Goal: Task Accomplishment & Management: Manage account settings

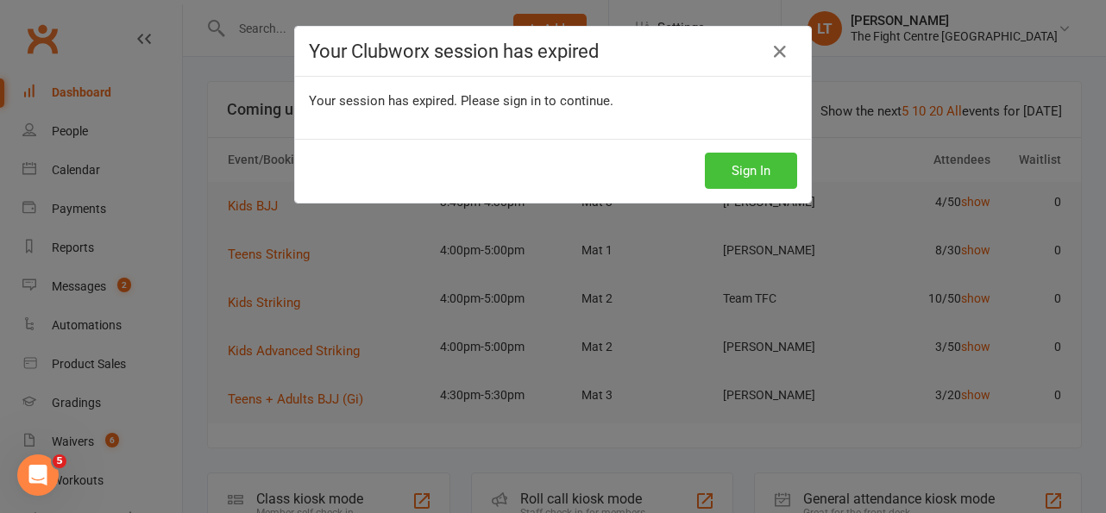
click at [749, 167] on button "Sign In" at bounding box center [751, 171] width 92 height 36
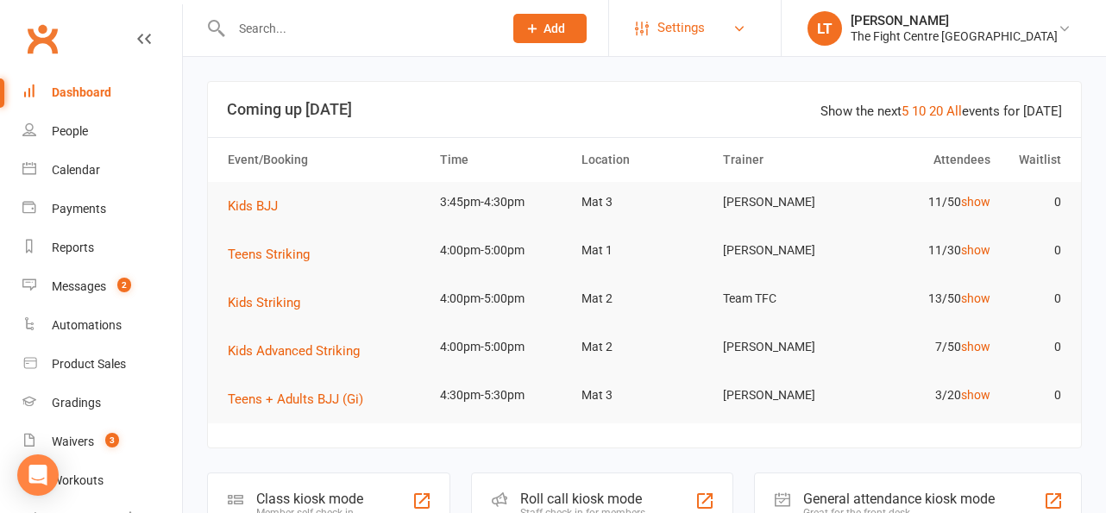
click at [755, 28] on link "Settings" at bounding box center [695, 28] width 120 height 39
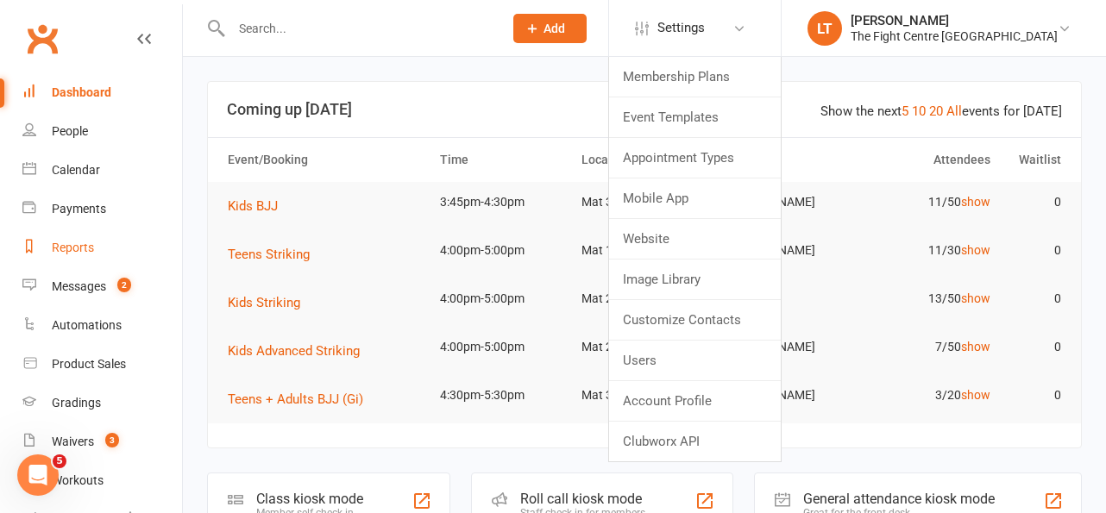
click at [63, 253] on div "Reports" at bounding box center [73, 248] width 42 height 14
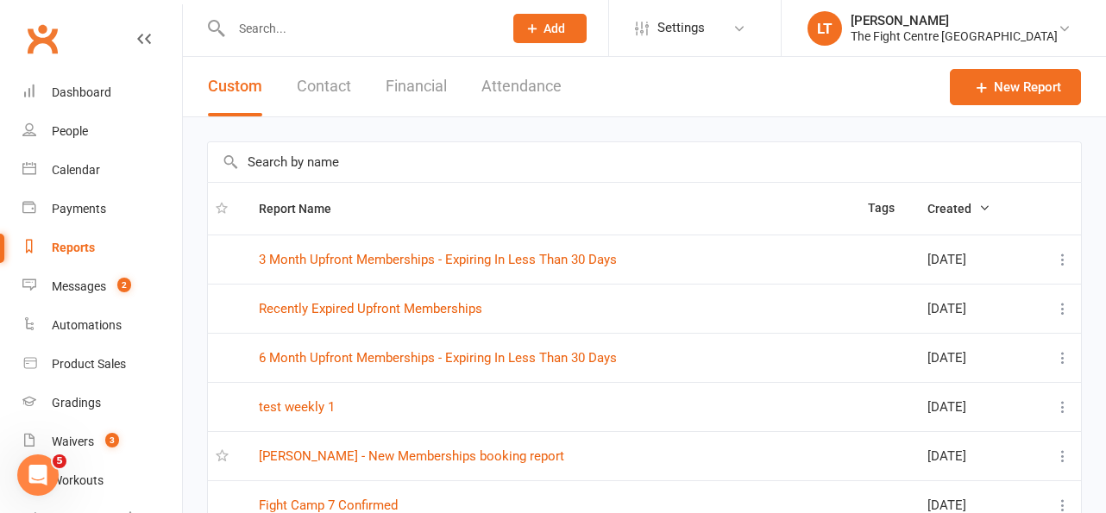
click at [344, 162] on input "text" at bounding box center [644, 162] width 873 height 40
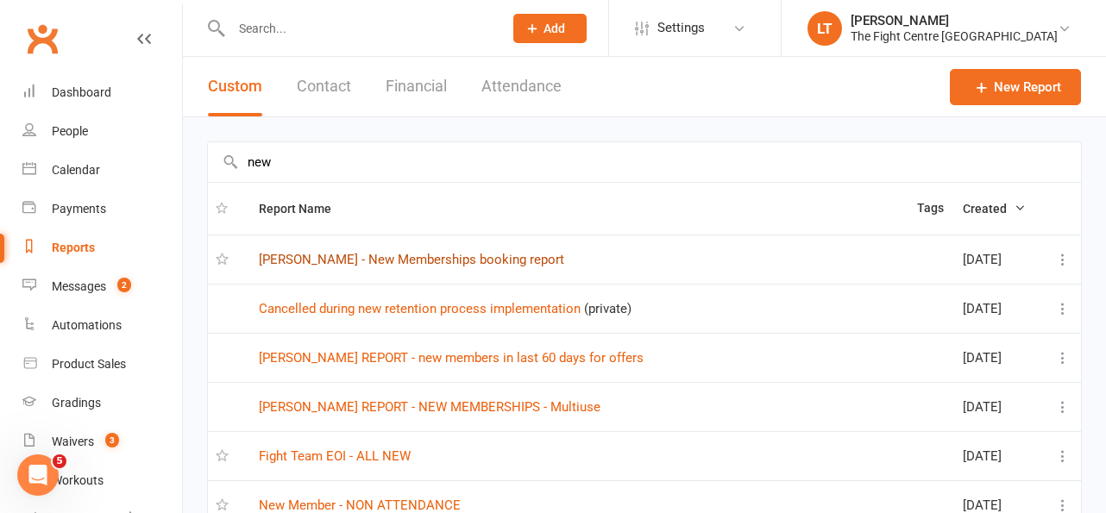
type input "new"
click at [443, 262] on link "LORINA - New Memberships booking report" at bounding box center [411, 260] width 305 height 16
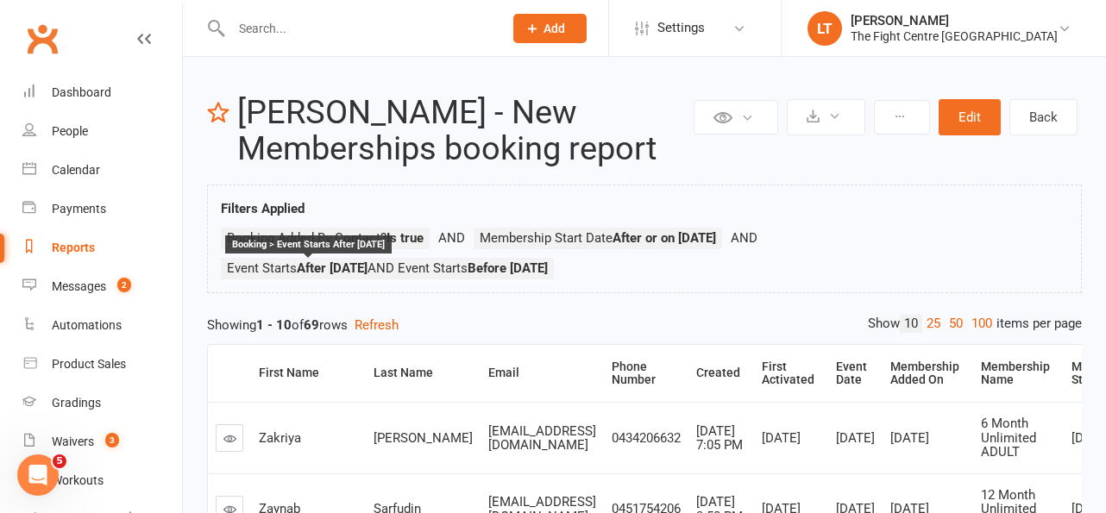
click at [368, 261] on strong "After 1 day(s) Ago" at bounding box center [332, 269] width 71 height 16
click at [279, 226] on div "Filters Applied Booking Added By Contact? Is true Membership Start Date After o…" at bounding box center [644, 243] width 847 height 90
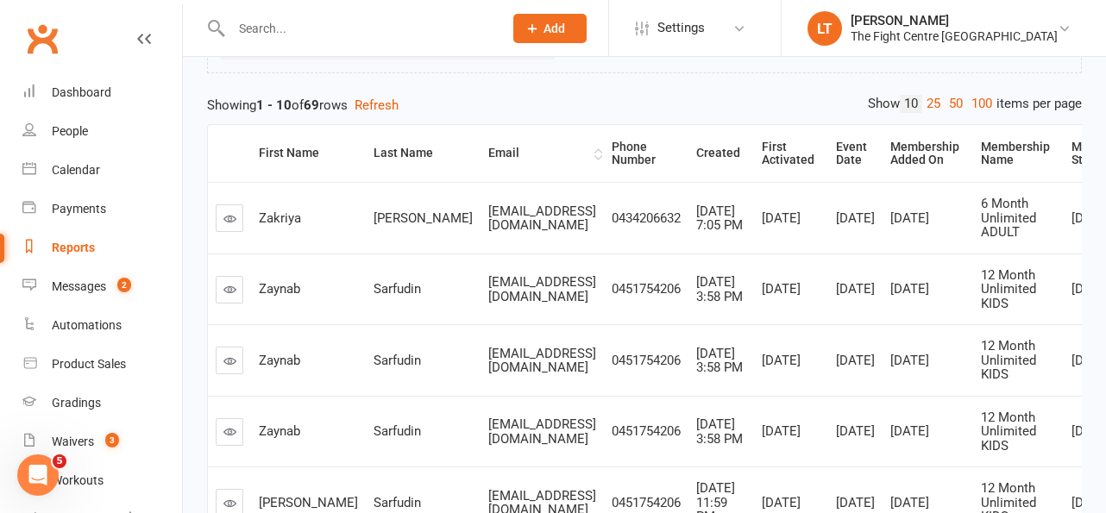
scroll to position [244, 0]
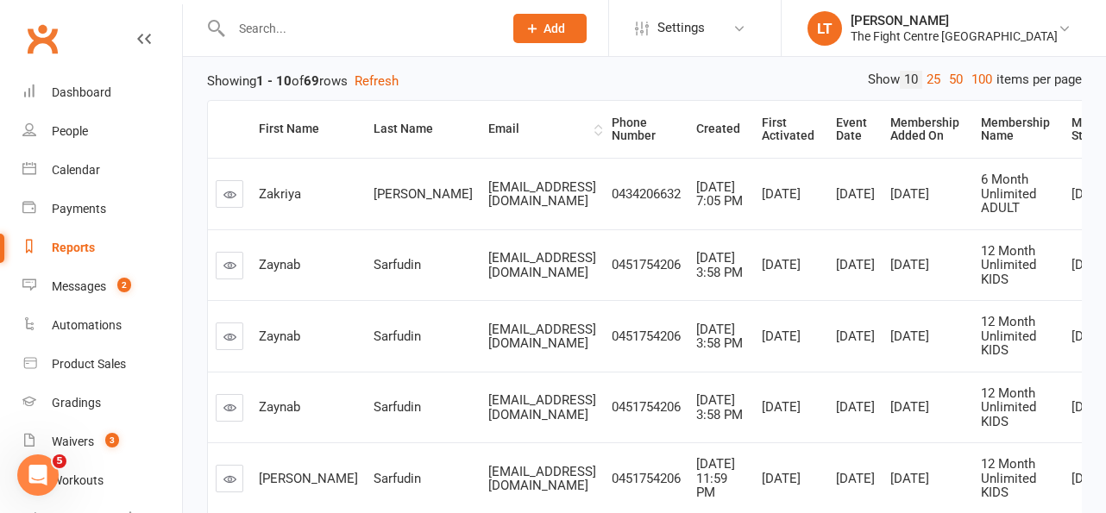
click at [560, 301] on td "rahmatayesha@gmail.com" at bounding box center [542, 266] width 123 height 72
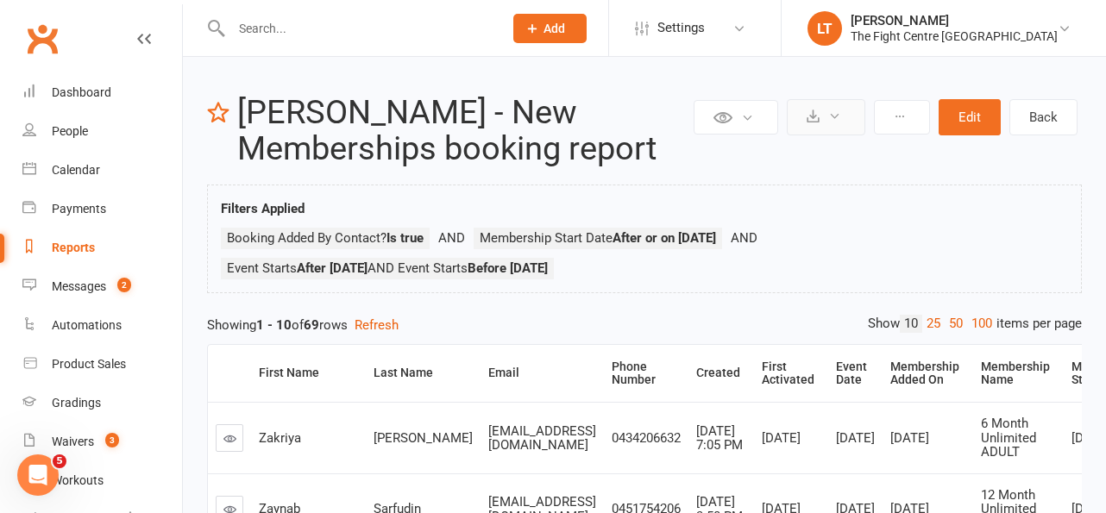
click at [829, 114] on icon at bounding box center [834, 116] width 13 height 13
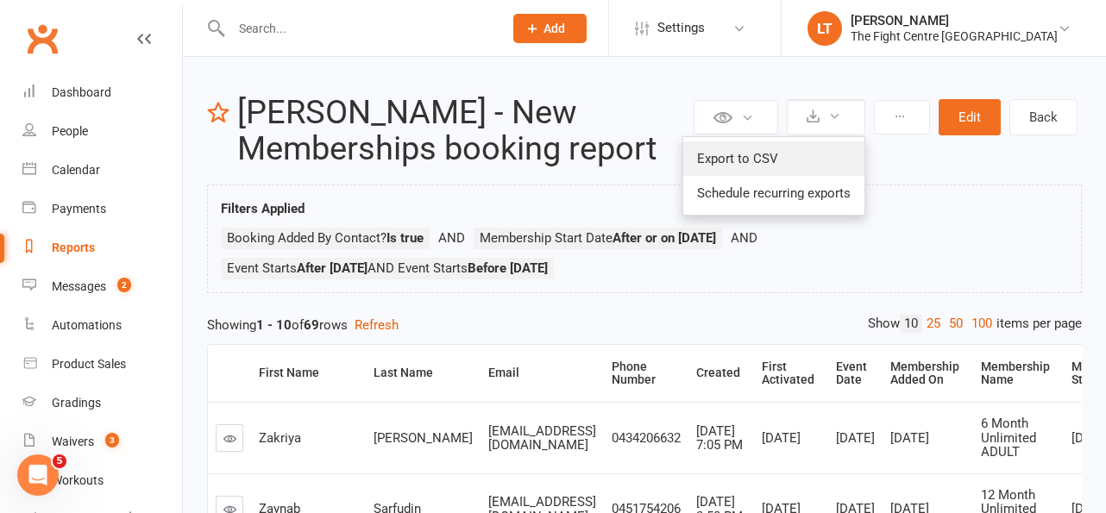
click at [740, 160] on link "Export to CSV" at bounding box center [773, 159] width 181 height 35
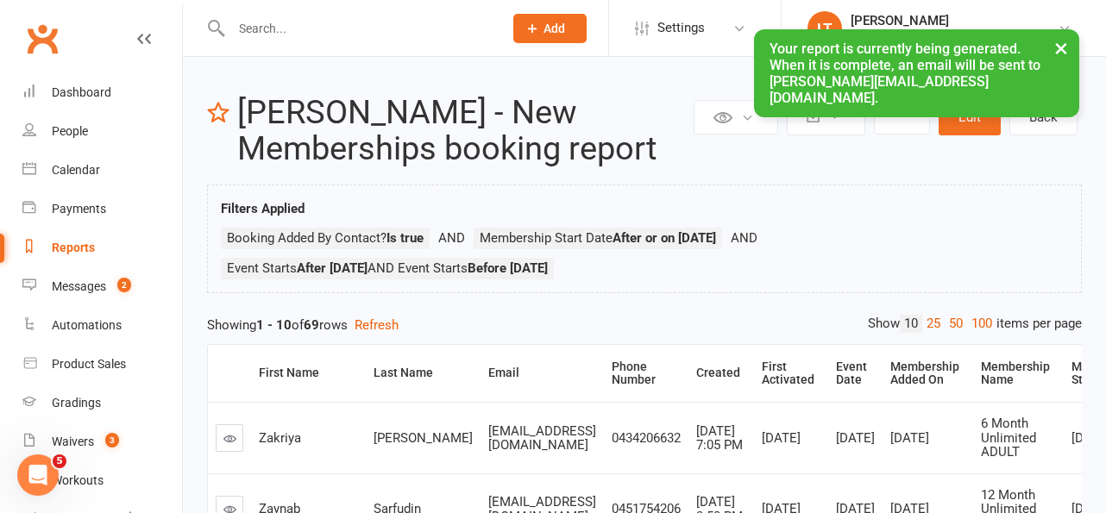
click at [1066, 43] on button "×" at bounding box center [1061, 47] width 31 height 37
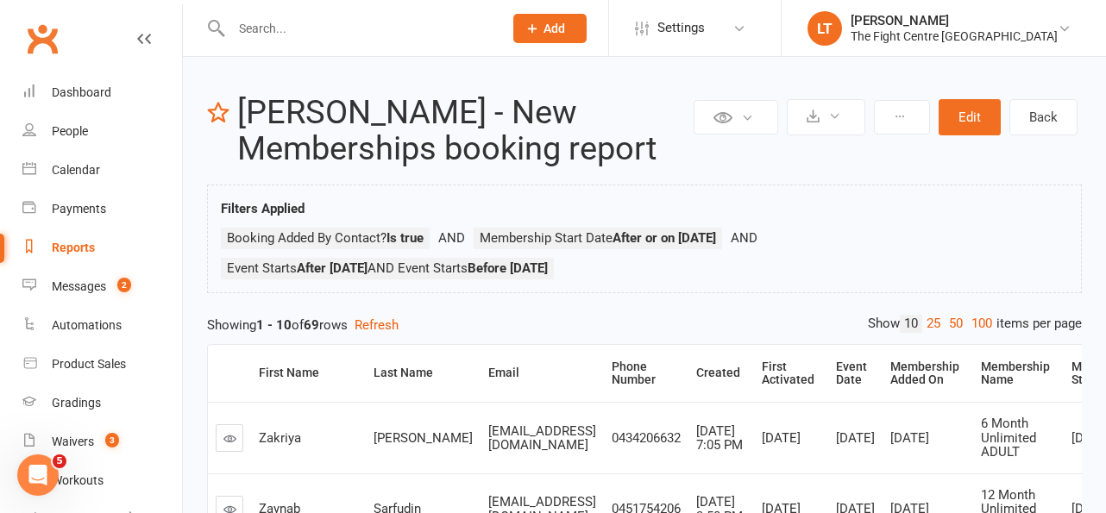
click at [367, 41] on div at bounding box center [349, 28] width 284 height 56
click at [398, 30] on input "text" at bounding box center [358, 28] width 265 height 24
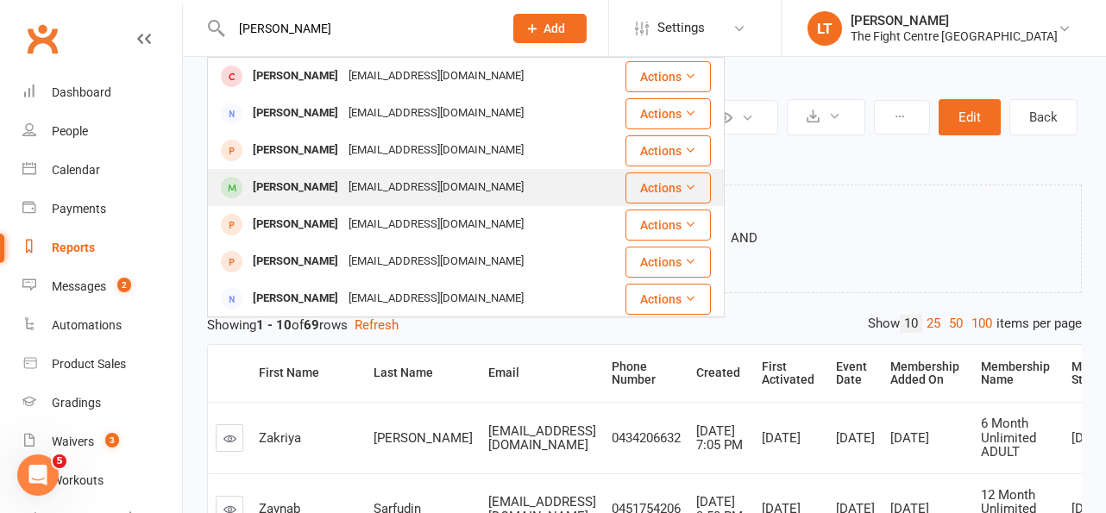
type input "hunkins"
click at [297, 191] on div "Toaiva Hunkin" at bounding box center [296, 187] width 96 height 25
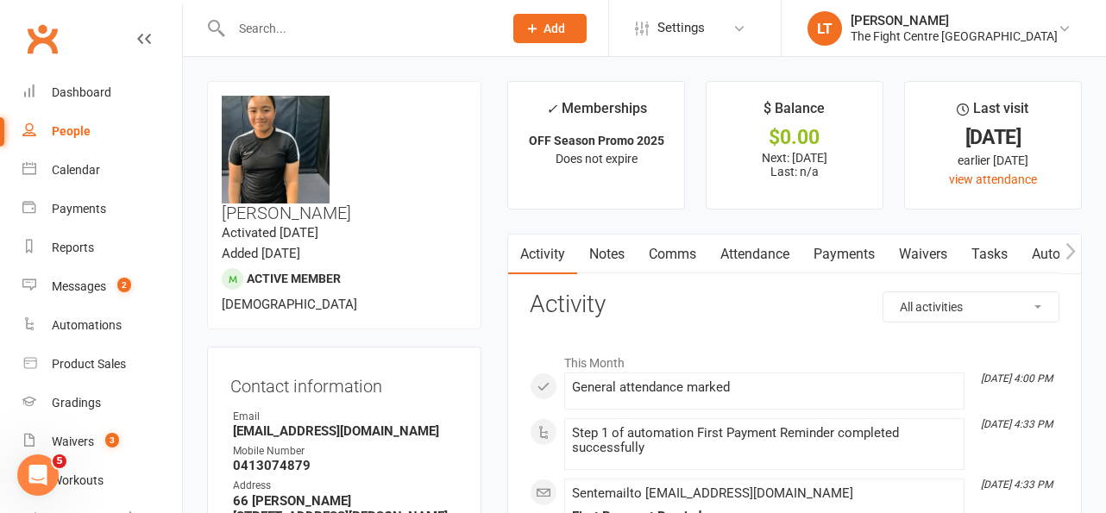
click at [835, 253] on link "Payments" at bounding box center [844, 255] width 85 height 40
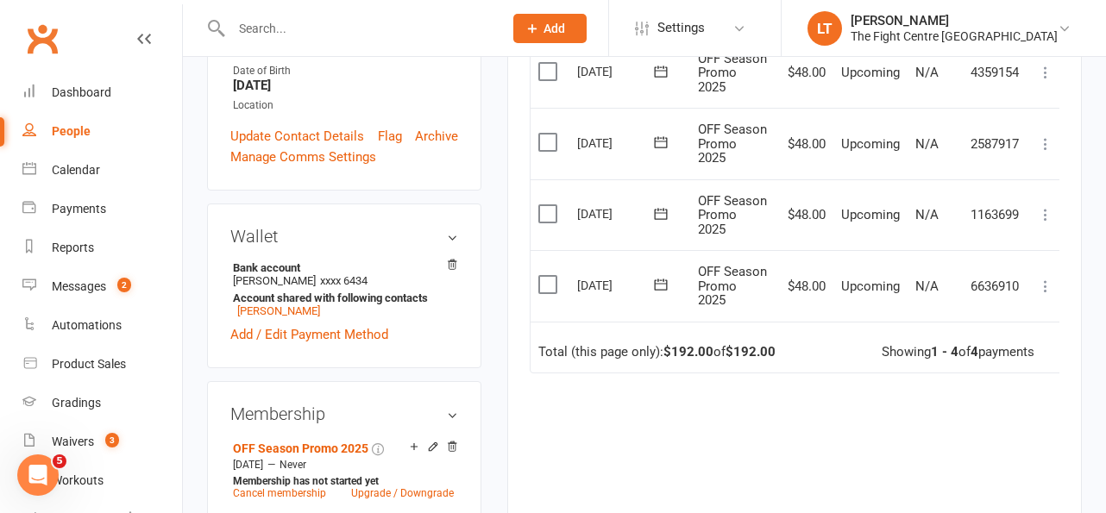
scroll to position [502, 0]
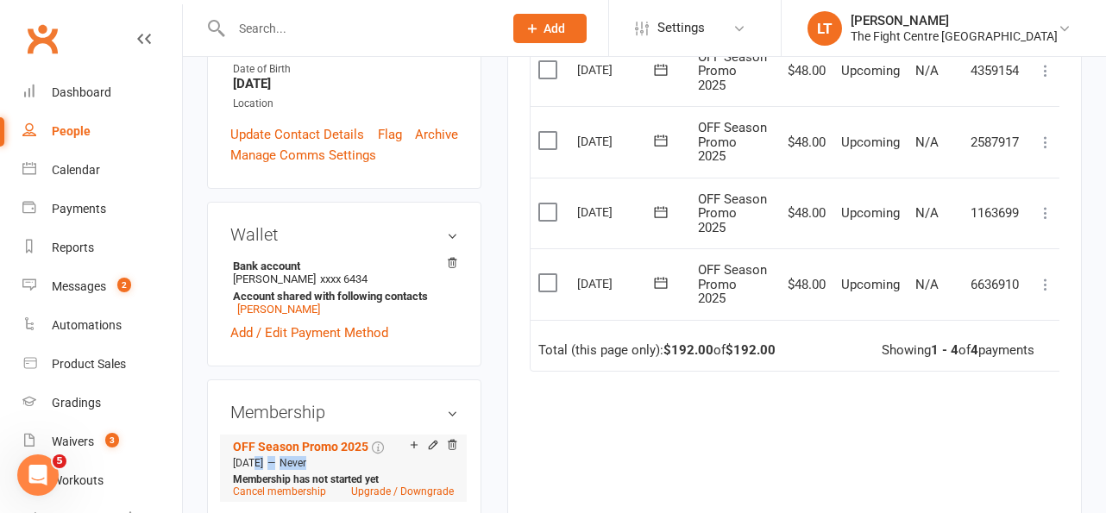
drag, startPoint x: 252, startPoint y: 391, endPoint x: 387, endPoint y: 394, distance: 135.5
click at [387, 457] on div "Sep 18 2025 — Never" at bounding box center [344, 464] width 230 height 14
click at [439, 439] on div at bounding box center [431, 446] width 54 height 15
click at [430, 441] on icon at bounding box center [433, 445] width 8 height 8
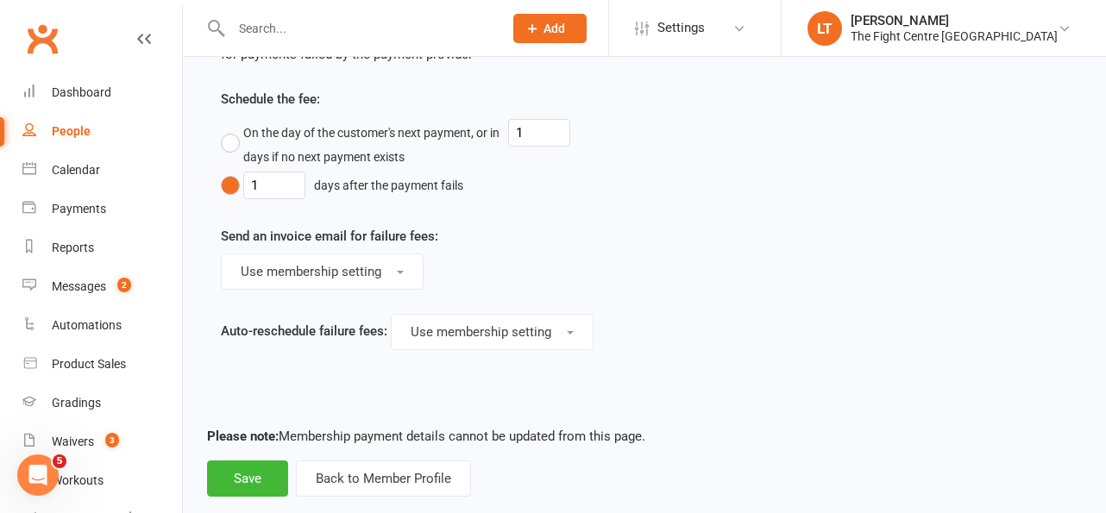
click at [430, 376] on div "Failure fees Charge fee for bank / credit card failures? Charge a fee of $ 4.36…" at bounding box center [644, 179] width 873 height 440
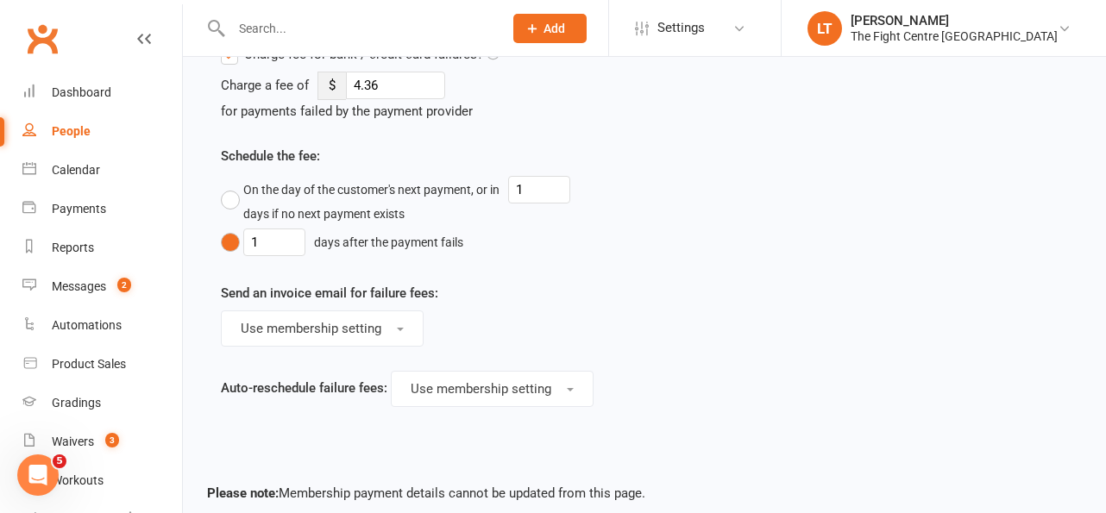
scroll to position [1103, 0]
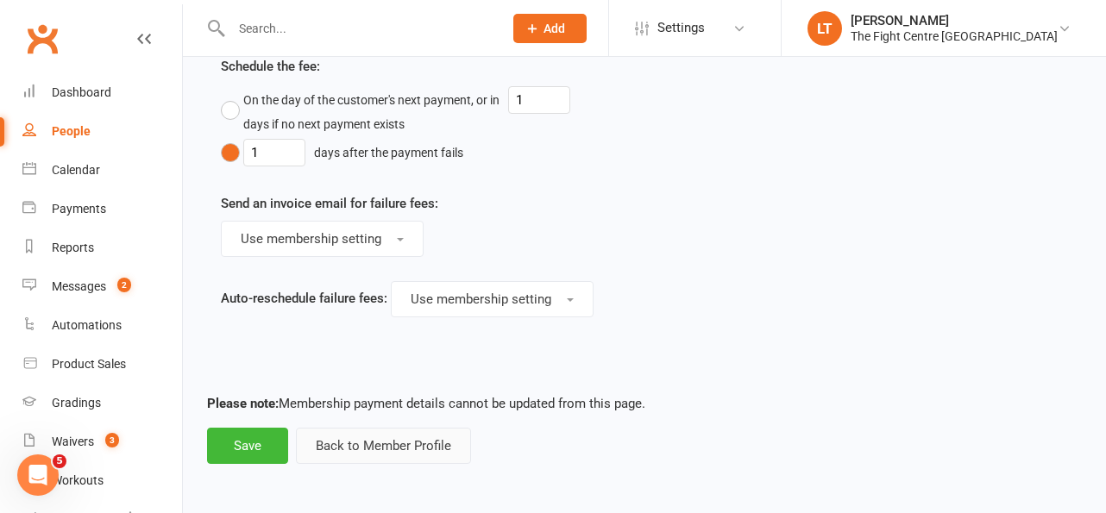
click at [383, 442] on button "Back to Member Profile" at bounding box center [383, 446] width 175 height 36
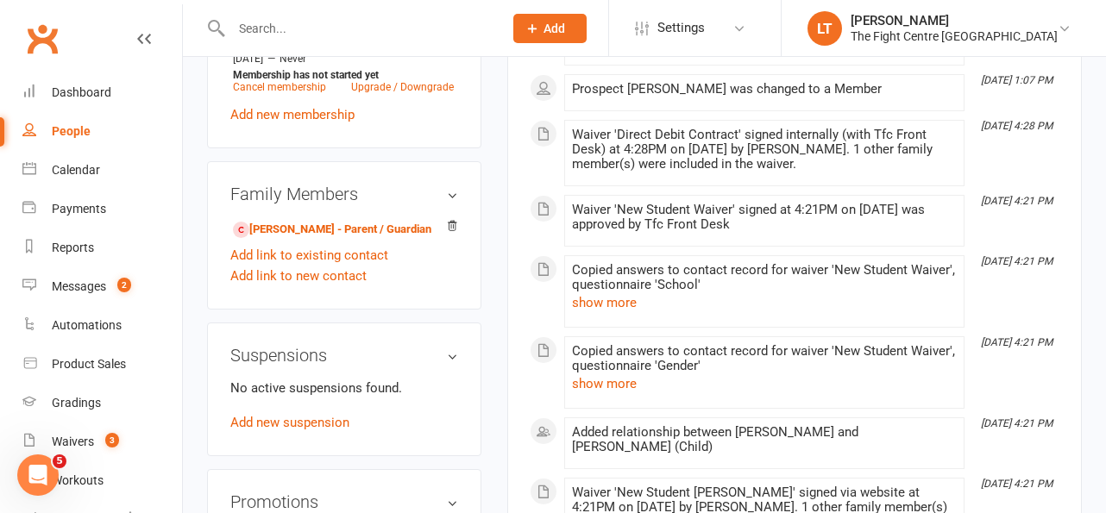
scroll to position [612, 0]
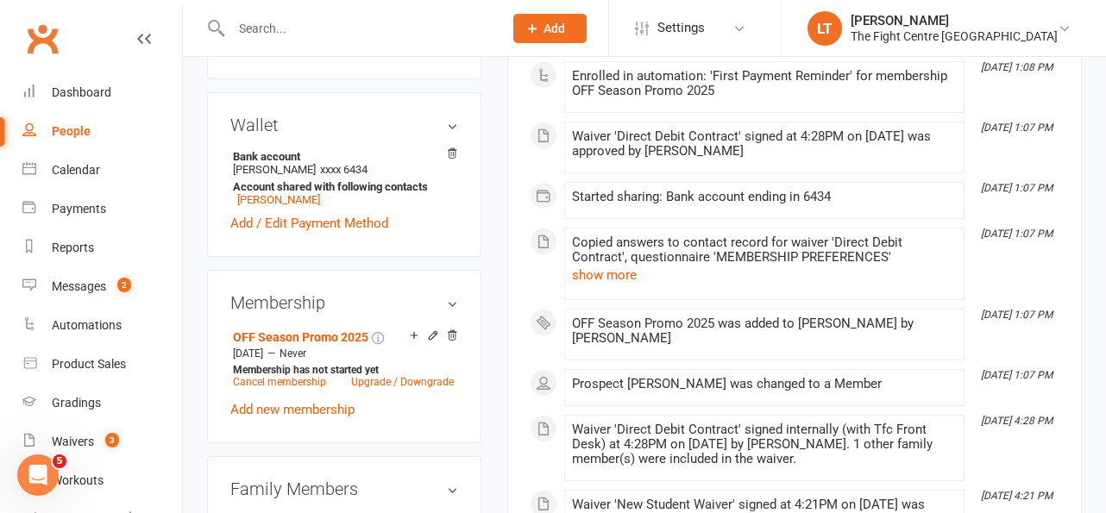
click at [451, 293] on h3 "Membership" at bounding box center [344, 302] width 228 height 19
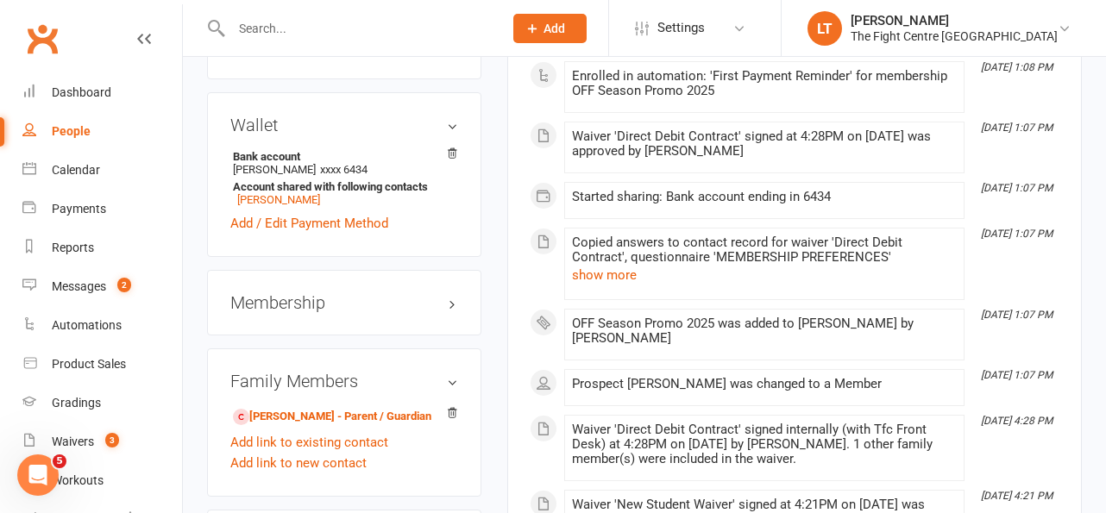
click at [449, 293] on h3 "Membership" at bounding box center [344, 302] width 228 height 19
